Goal: Information Seeking & Learning: Learn about a topic

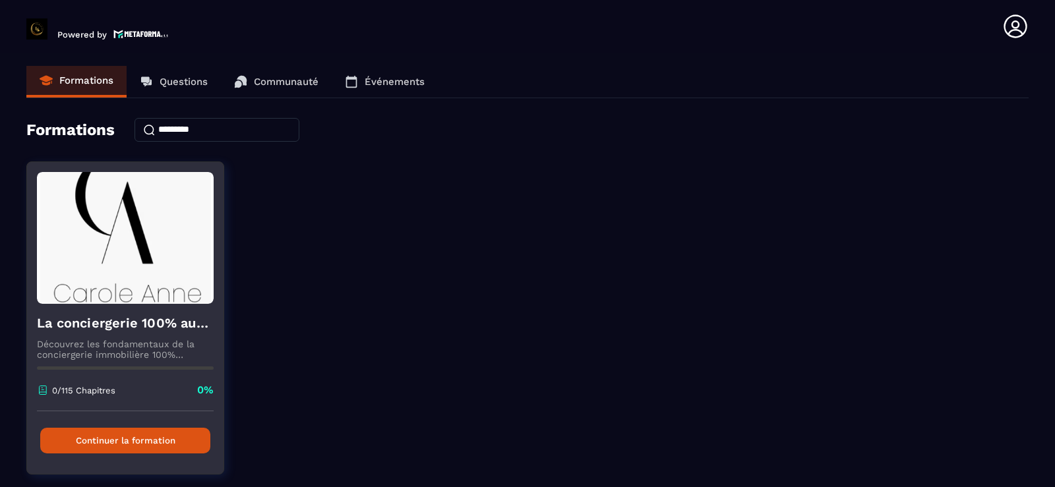
click at [113, 453] on button "Continuer la formation" at bounding box center [125, 441] width 170 height 26
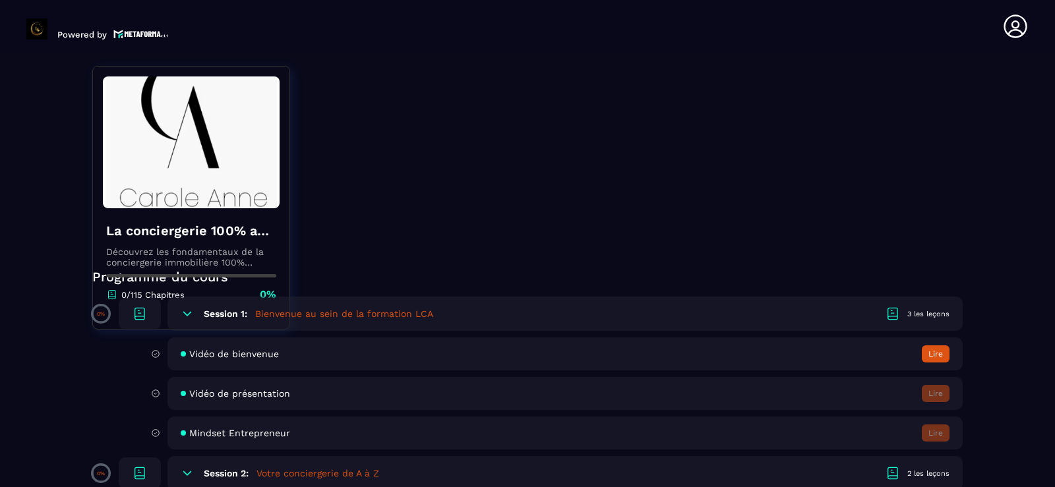
scroll to position [237, 0]
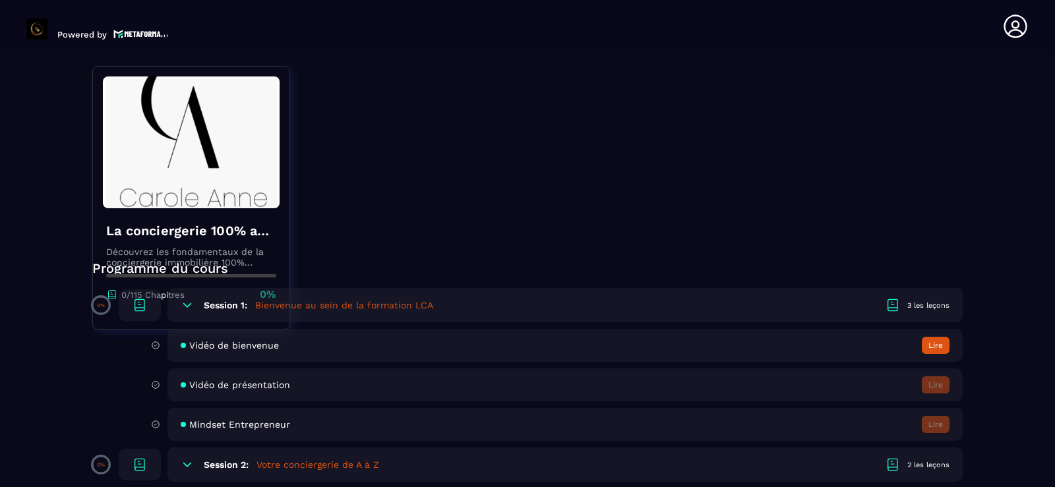
click at [934, 345] on button "Lire" at bounding box center [936, 345] width 28 height 17
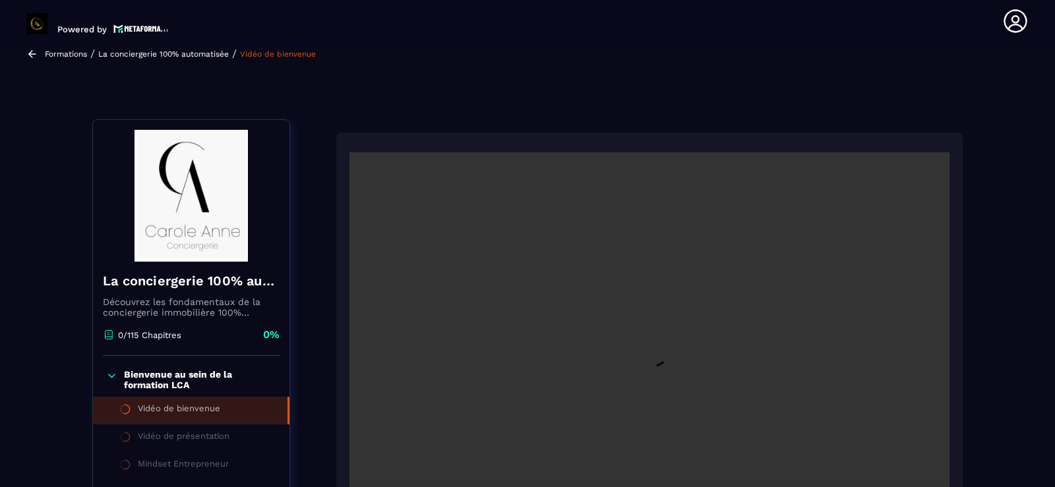
scroll to position [137, 0]
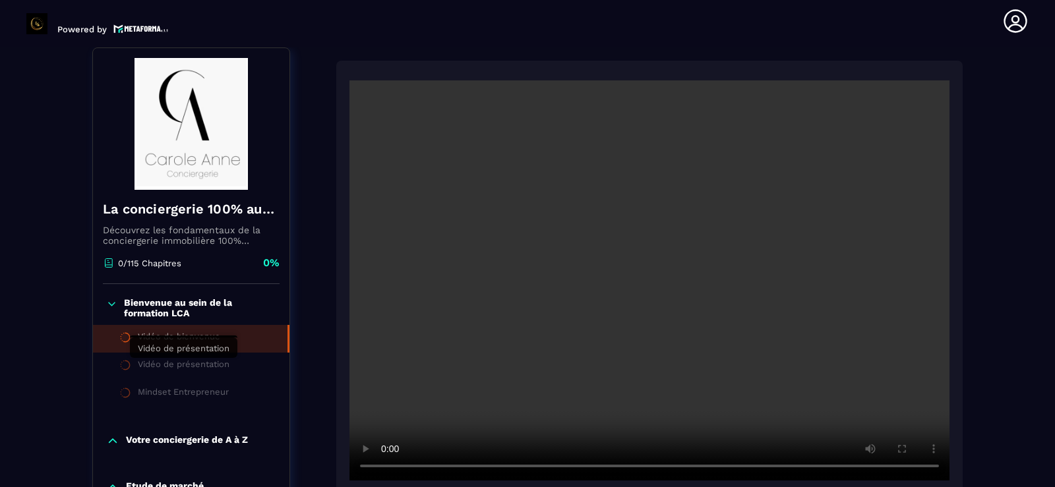
click at [167, 369] on div "Vidéo de présentation" at bounding box center [184, 366] width 92 height 15
click at [163, 377] on li "Vidéo de présentation" at bounding box center [191, 367] width 196 height 28
click at [177, 441] on p "Votre conciergerie de A à Z" at bounding box center [187, 440] width 122 height 13
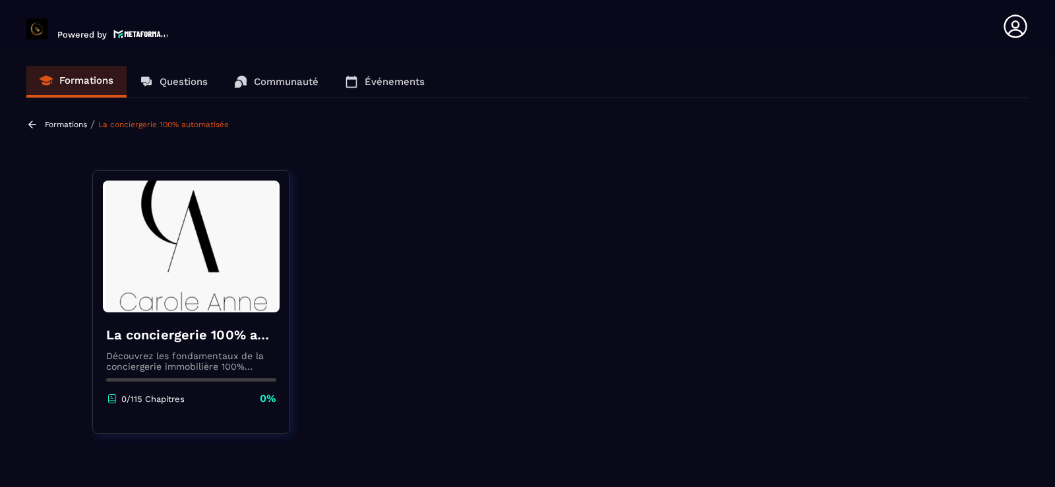
click at [138, 403] on p "0/115 Chapitres" at bounding box center [152, 399] width 63 height 10
click at [137, 369] on p "Découvrez les fondamentaux de la conciergerie immobilière 100% automatisée. Cet…" at bounding box center [191, 361] width 170 height 21
click at [147, 125] on link "La conciergerie 100% automatisée" at bounding box center [163, 124] width 131 height 9
click at [193, 372] on div "La conciergerie 100% automatisée Découvrez les fondamentaux de la conciergerie …" at bounding box center [191, 365] width 196 height 107
